Goal: Task Accomplishment & Management: Use online tool/utility

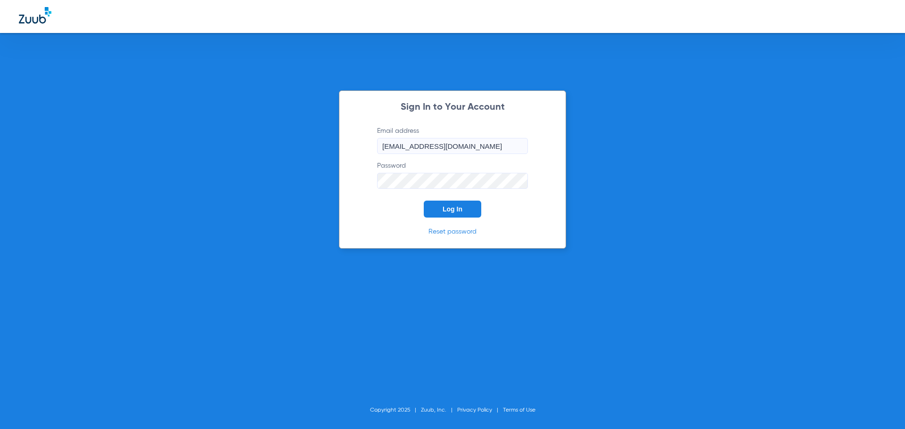
click at [462, 200] on form "Email address [EMAIL_ADDRESS][DOMAIN_NAME] Password Log In" at bounding box center [452, 171] width 179 height 91
click at [458, 210] on button "Log In" at bounding box center [452, 209] width 57 height 17
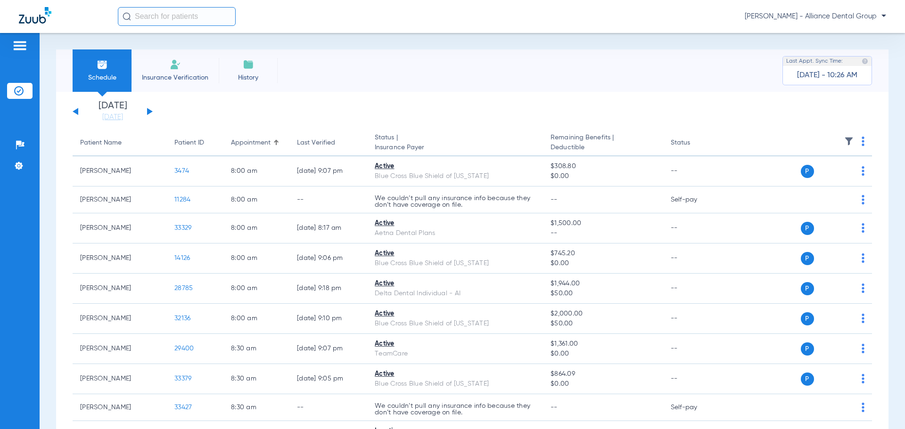
click at [173, 73] on span "Insurance Verification" at bounding box center [175, 77] width 73 height 9
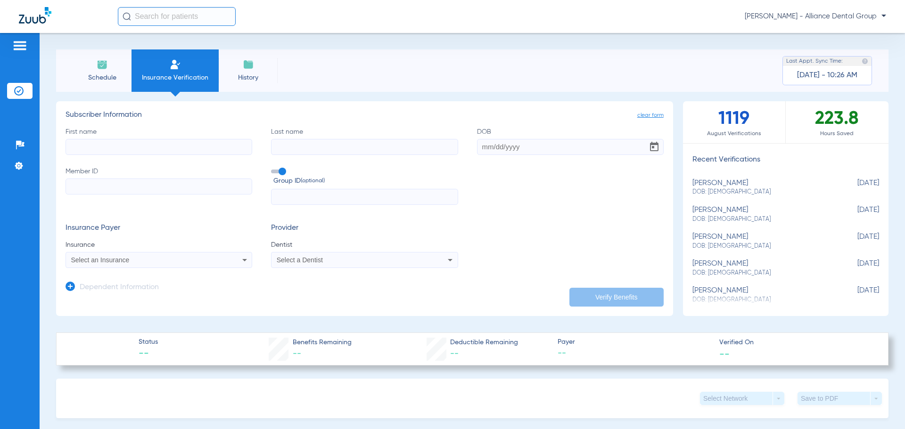
click at [123, 147] on input "First name" at bounding box center [158, 147] width 187 height 16
type input "[PERSON_NAME]"
type input "[DATE]"
click at [124, 200] on label "Member ID" at bounding box center [158, 186] width 187 height 39
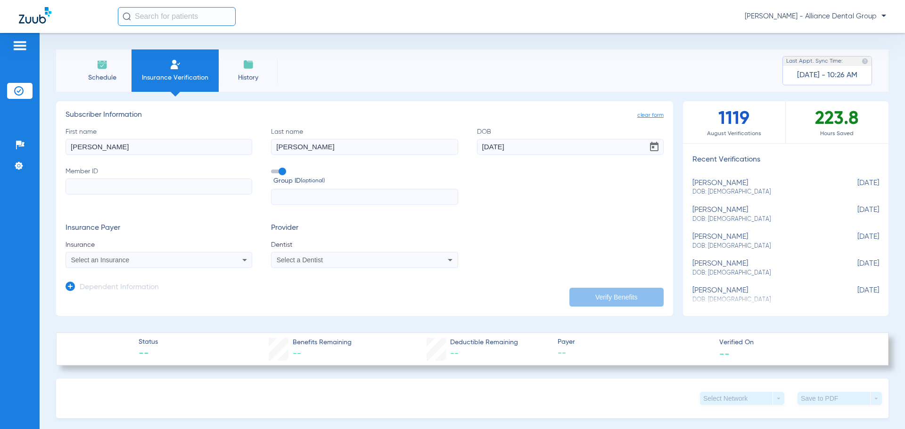
click at [124, 195] on input "Member ID" at bounding box center [158, 187] width 187 height 16
click at [117, 185] on input "Member ID" at bounding box center [158, 187] width 187 height 16
type input "088271863"
click at [234, 261] on div "Select an Insurance" at bounding box center [159, 259] width 186 height 11
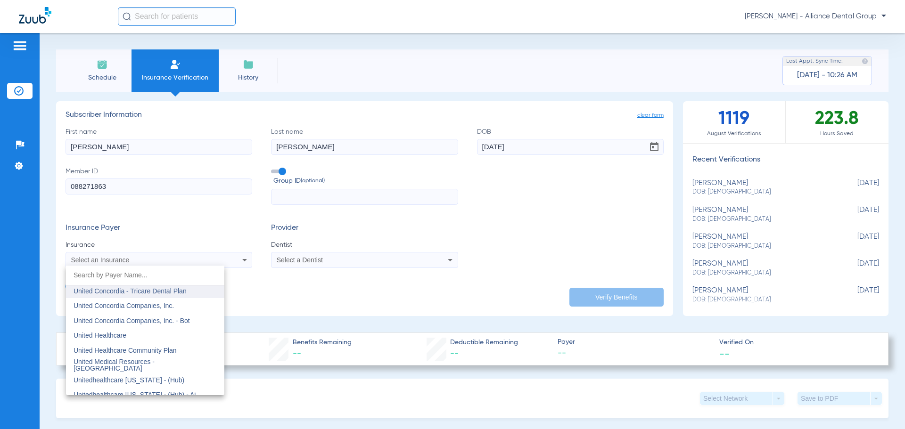
scroll to position [5585, 0]
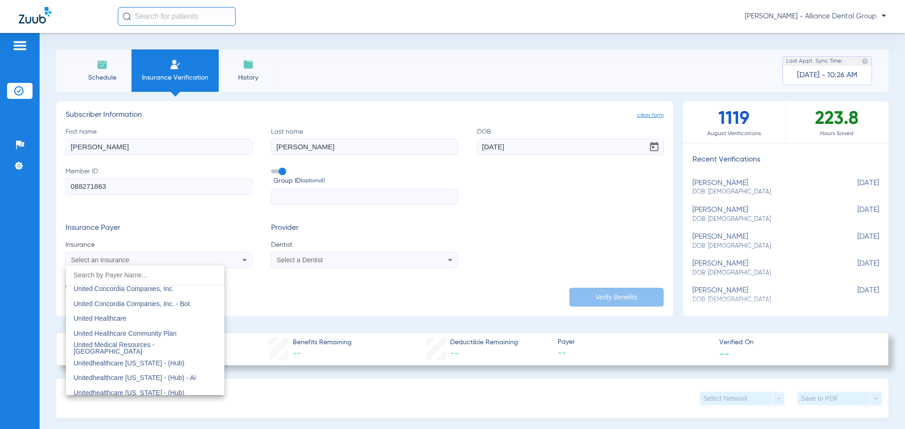
click at [210, 322] on mat-option "United Healthcare" at bounding box center [145, 318] width 158 height 15
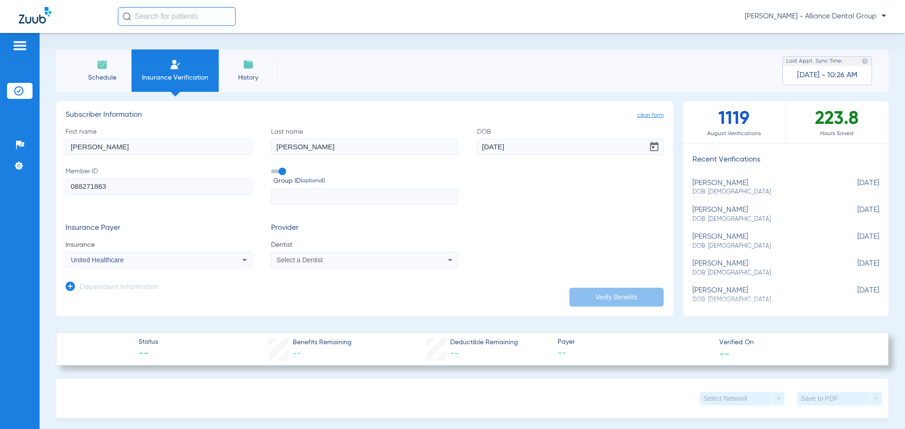
click at [447, 262] on icon at bounding box center [449, 259] width 11 height 11
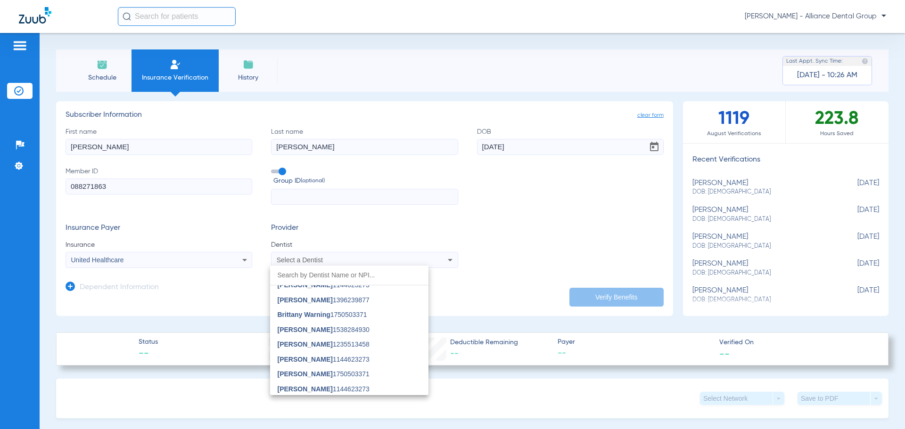
scroll to position [377, 0]
click at [387, 358] on mat-option "[PERSON_NAME] 1235513458" at bounding box center [349, 361] width 158 height 15
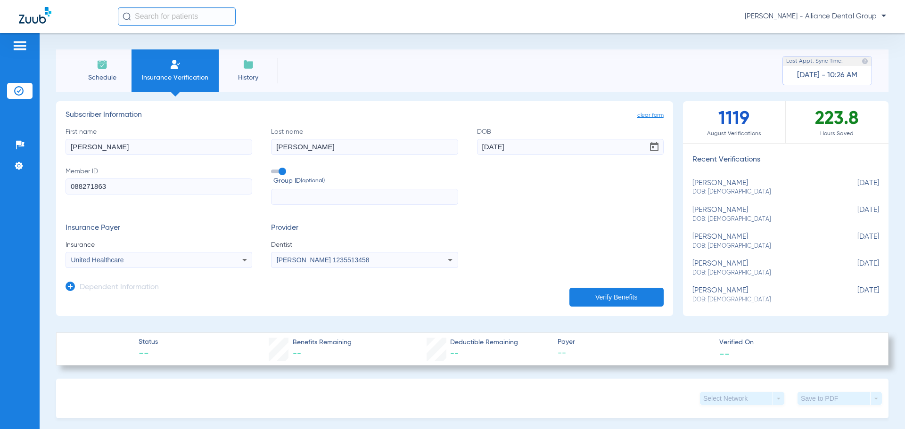
click at [598, 295] on button "Verify Benefits" at bounding box center [616, 297] width 94 height 19
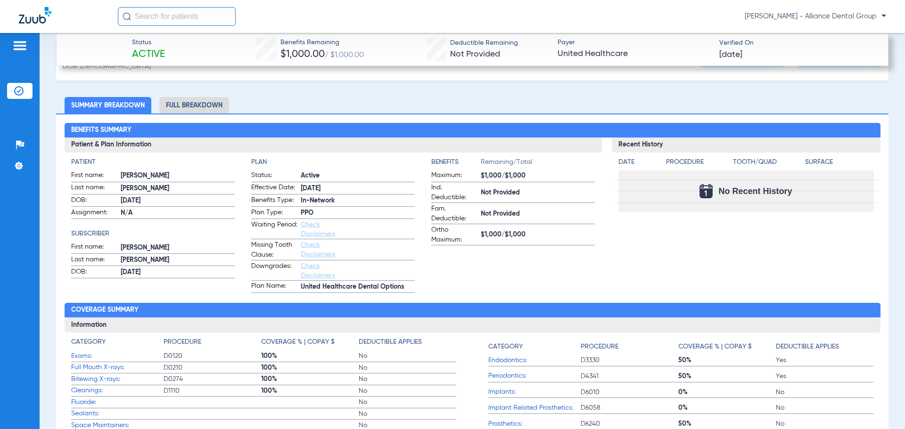
scroll to position [330, 0]
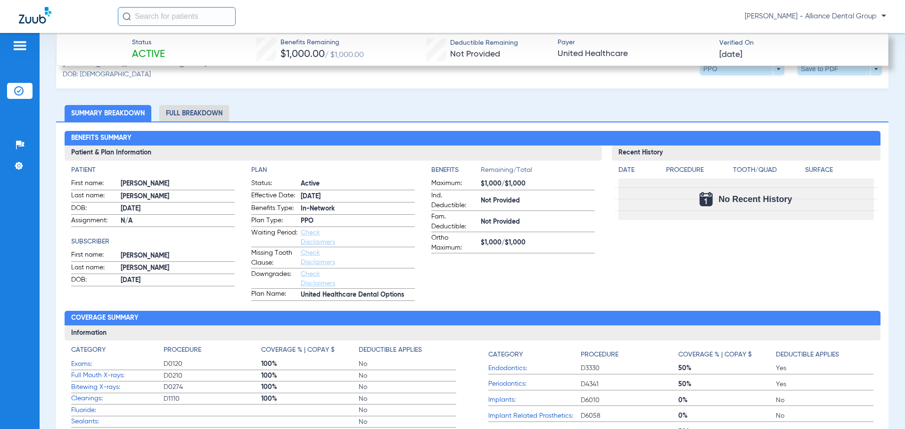
click at [179, 112] on li "Full Breakdown" at bounding box center [194, 113] width 70 height 16
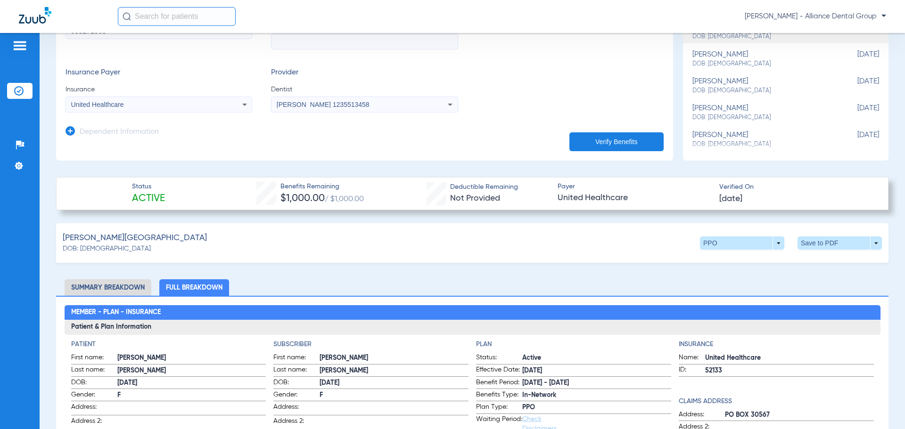
scroll to position [188, 0]
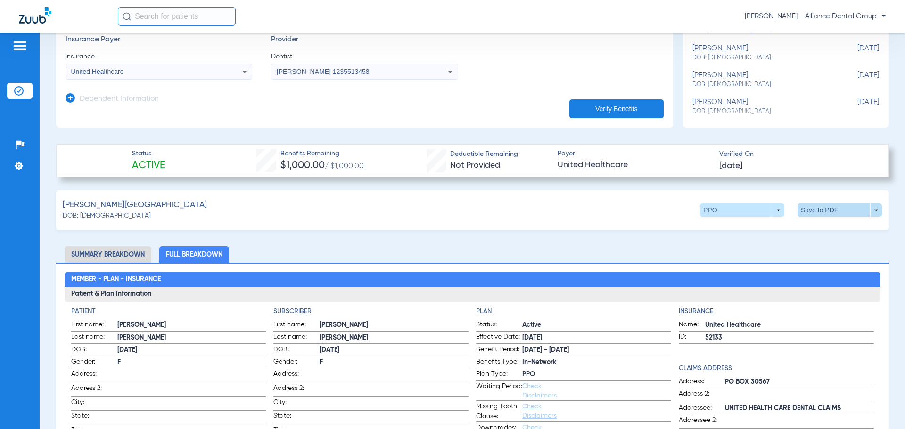
click at [872, 208] on span at bounding box center [839, 210] width 84 height 13
click at [760, 229] on span "Save to PDF" at bounding box center [761, 228] width 37 height 7
click at [801, 54] on div "Downloading" at bounding box center [822, 50] width 109 height 9
click at [613, 34] on form "First name [PERSON_NAME] Last name [PERSON_NAME] [DEMOGRAPHIC_DATA] Member ID 0…" at bounding box center [364, 9] width 598 height 141
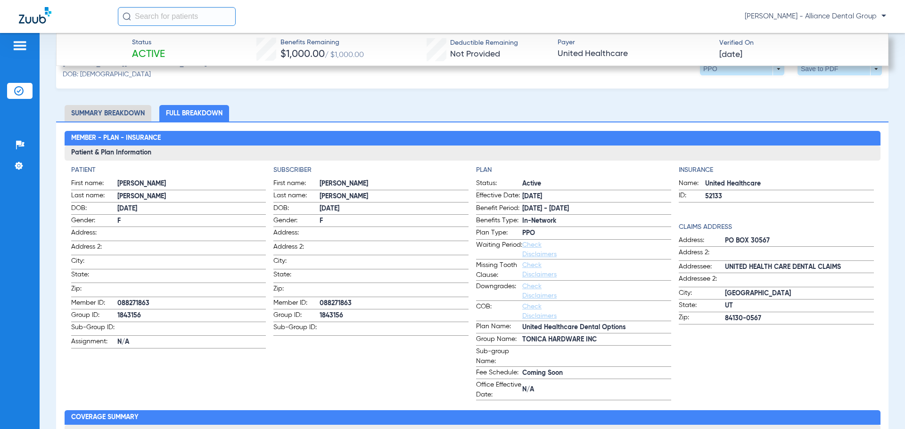
click at [531, 249] on span "Check Disclaimers" at bounding box center [545, 249] width 46 height 19
click at [535, 254] on link "Check Disclaimers" at bounding box center [539, 250] width 34 height 16
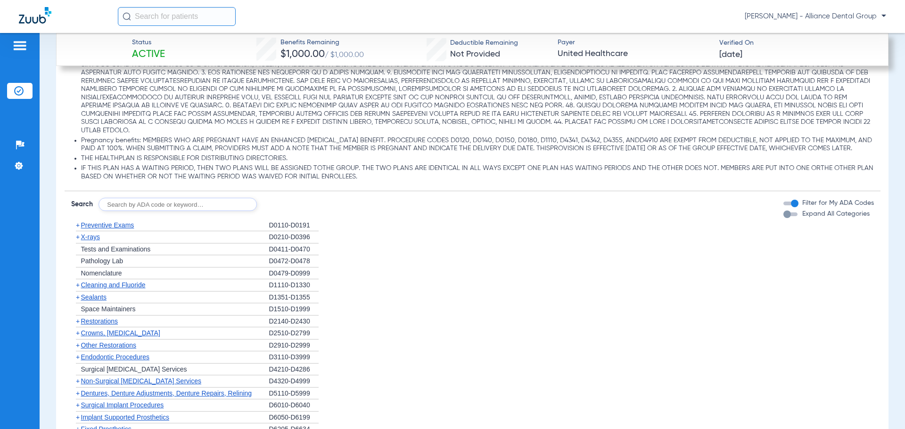
scroll to position [1204, 0]
